Goal: Navigation & Orientation: Go to known website

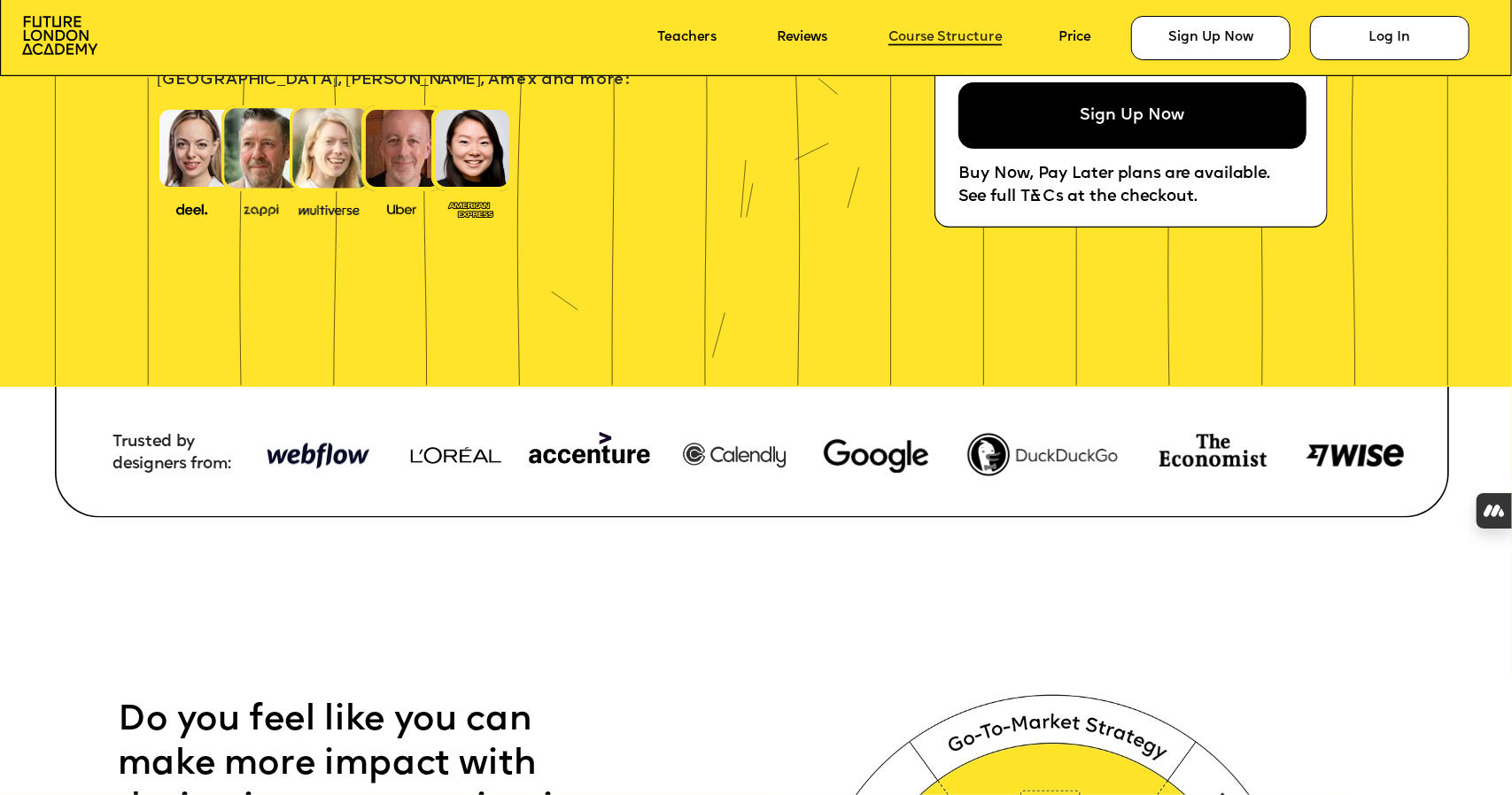
scroll to position [453, 0]
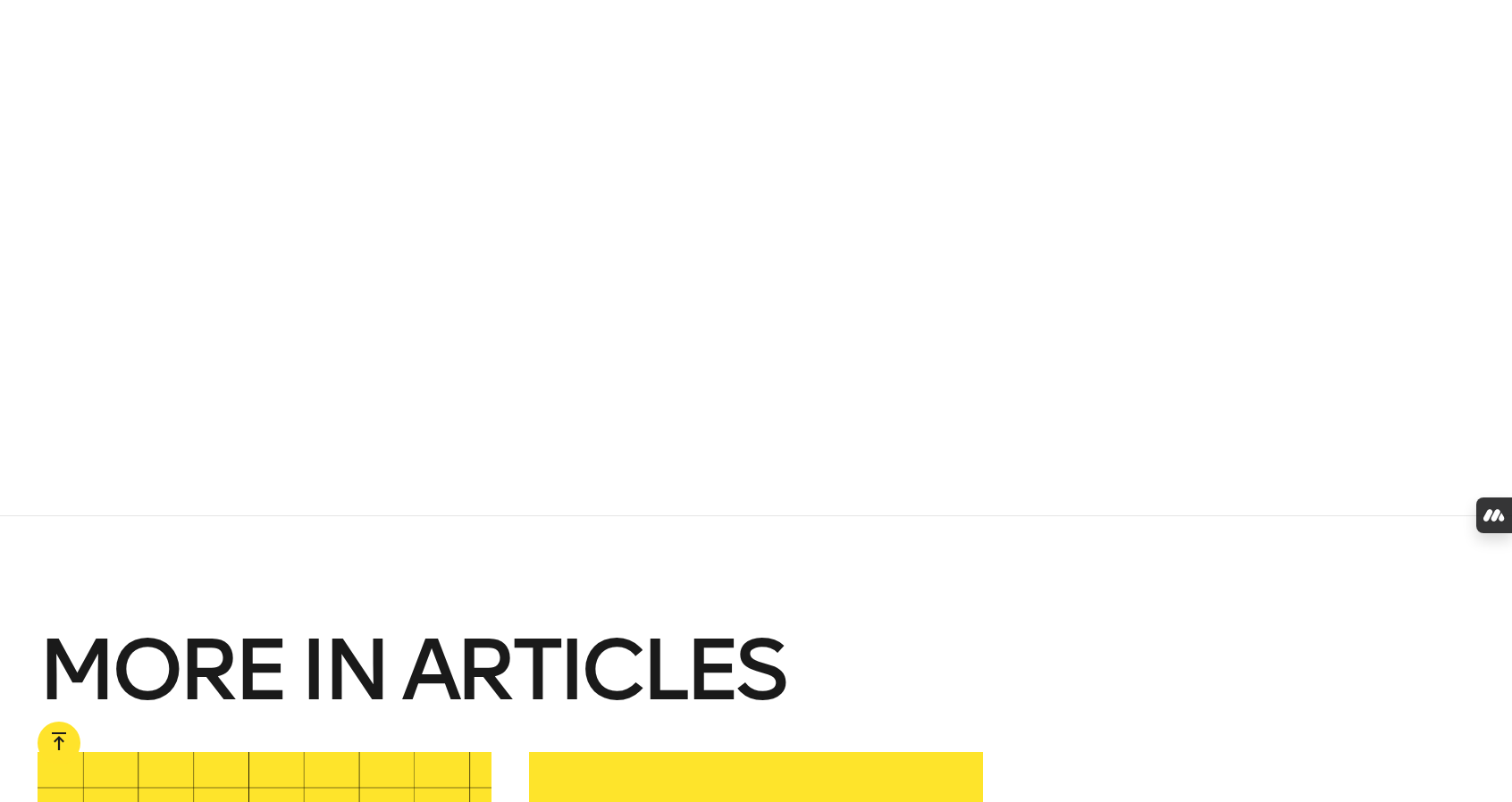
scroll to position [1607, 0]
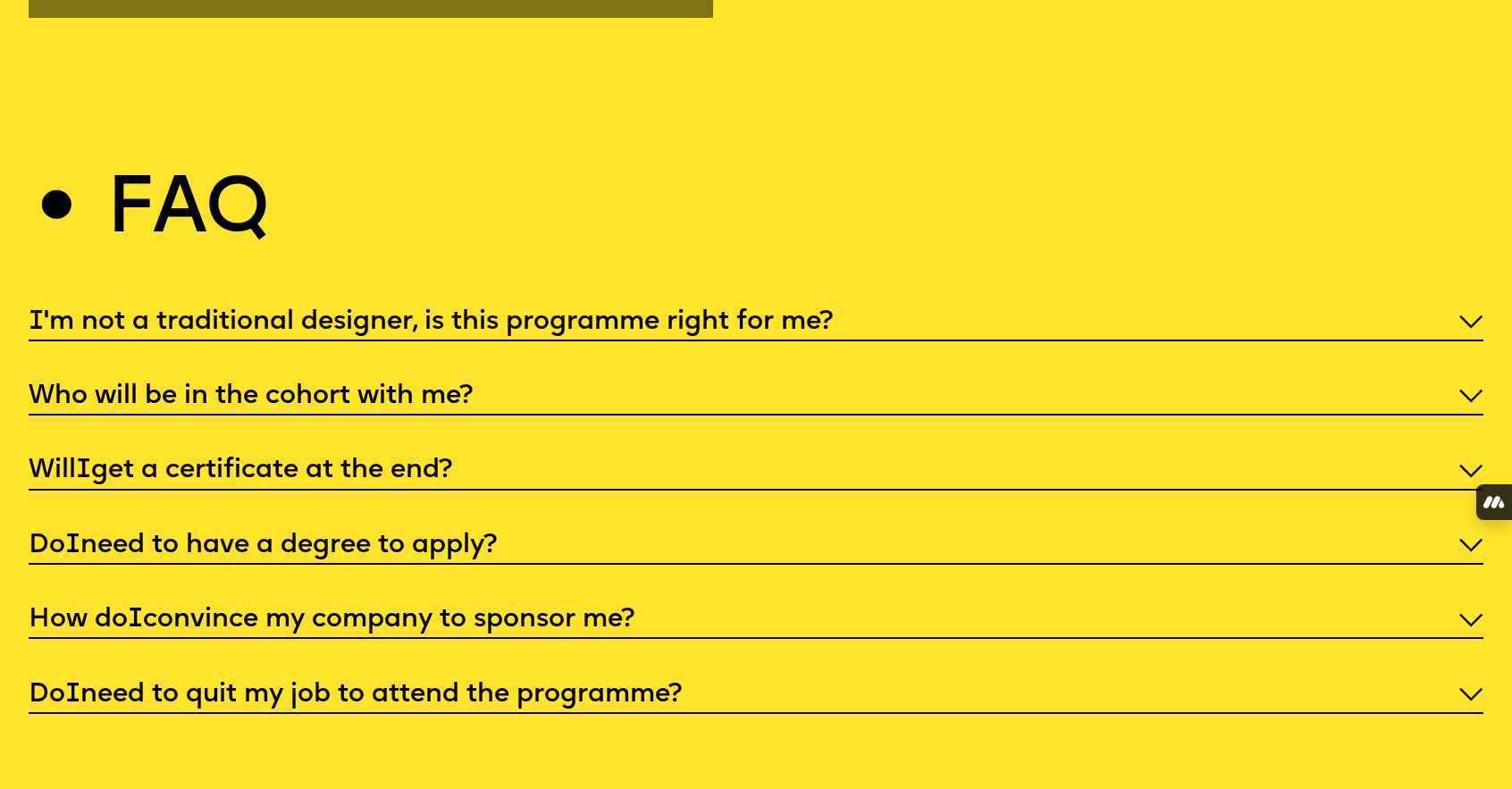
scroll to position [7092, 0]
